Goal: Participate in discussion

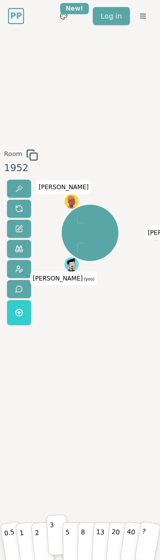
click at [53, 535] on p "3" at bounding box center [52, 535] width 6 height 34
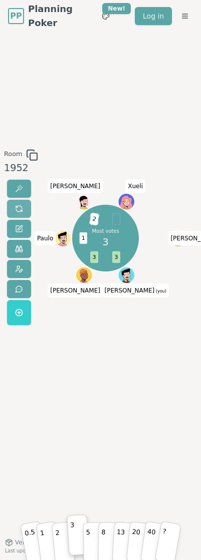
click at [25, 208] on button at bounding box center [19, 209] width 24 height 18
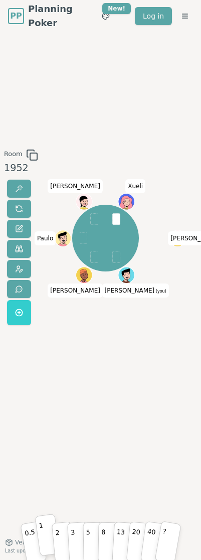
click at [45, 539] on button "1" at bounding box center [47, 535] width 25 height 43
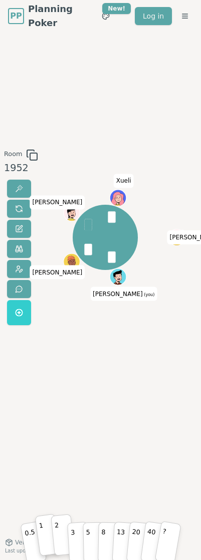
click at [56, 537] on p "2" at bounding box center [58, 535] width 8 height 34
click at [168, 335] on div "Room 1952 Majority 2 2 2 1 2 [PERSON_NAME] (you) [PERSON_NAME] 0.5 1 2 3 5 8 13…" at bounding box center [100, 287] width 201 height 276
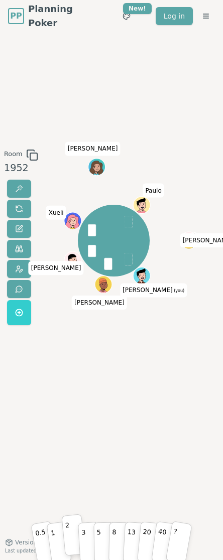
click at [66, 526] on p "2" at bounding box center [69, 535] width 8 height 34
click at [68, 538] on p "2" at bounding box center [69, 535] width 8 height 34
click at [92, 321] on div "Majority 2 2 2 1 1 2 [PERSON_NAME] (you) [PERSON_NAME] Xueli [PERSON_NAME] Paulo" at bounding box center [113, 287] width 102 height 276
click at [18, 210] on span at bounding box center [19, 209] width 8 height 8
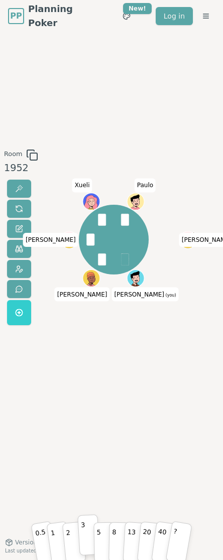
click at [84, 539] on p "3" at bounding box center [83, 535] width 6 height 34
click at [70, 534] on button "2" at bounding box center [73, 535] width 24 height 42
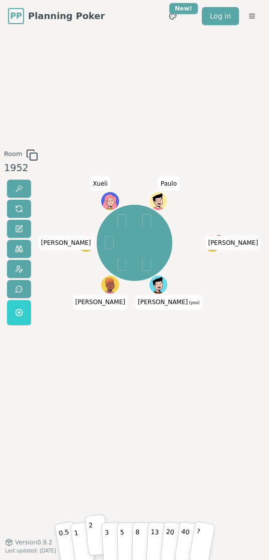
click at [93, 538] on p "2" at bounding box center [92, 535] width 8 height 34
click at [90, 537] on p "2" at bounding box center [92, 535] width 8 height 34
click at [21, 208] on span at bounding box center [19, 209] width 8 height 8
click at [76, 545] on p "1" at bounding box center [76, 535] width 9 height 34
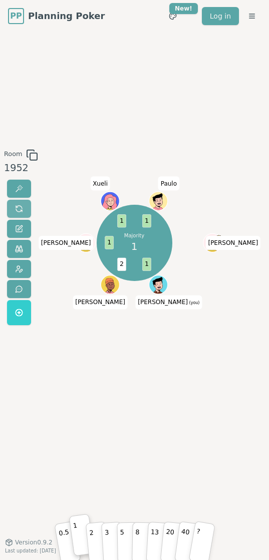
click at [19, 209] on span at bounding box center [19, 209] width 8 height 8
click at [92, 534] on p "2" at bounding box center [92, 535] width 8 height 34
click at [20, 205] on span at bounding box center [19, 209] width 8 height 8
drag, startPoint x: 174, startPoint y: 484, endPoint x: 7, endPoint y: 559, distance: 182.9
click at [169, 486] on div "Room 1952 [PERSON_NAME] (you) [PERSON_NAME] 0.5 1 2 3 5 8 13 20 40 ? Version 0.…" at bounding box center [134, 286] width 269 height 509
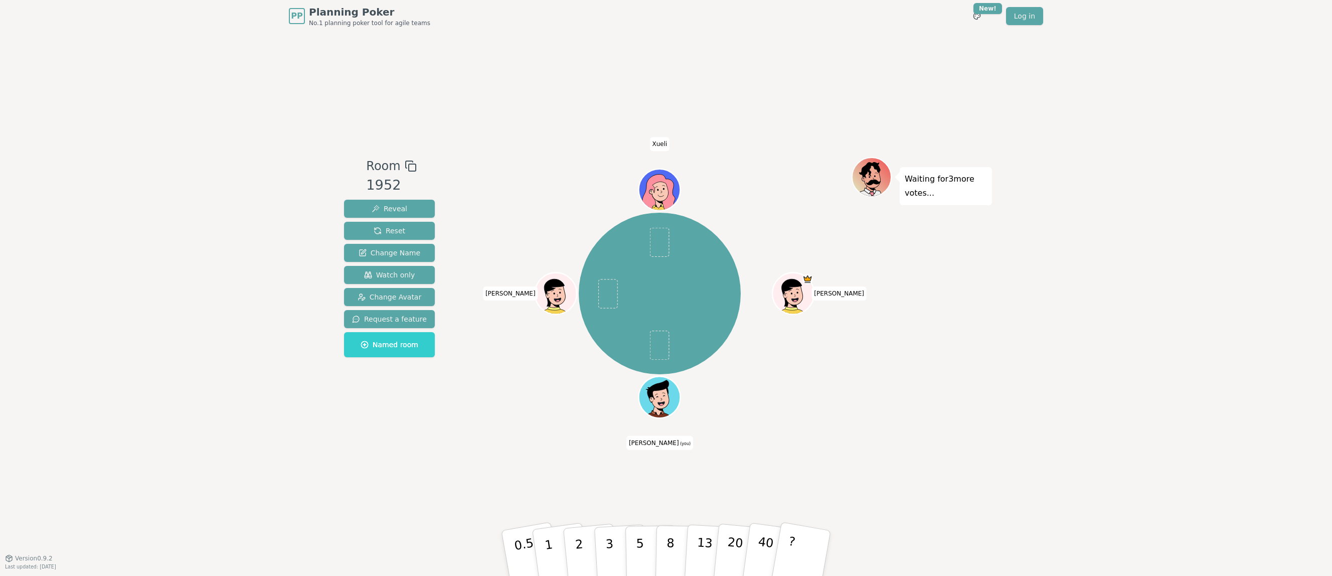
click at [278, 439] on div "PP Planning Poker No.1 planning poker tool for agile teams Toggle theme New! Lo…" at bounding box center [666, 288] width 1332 height 576
